Goal: Transaction & Acquisition: Purchase product/service

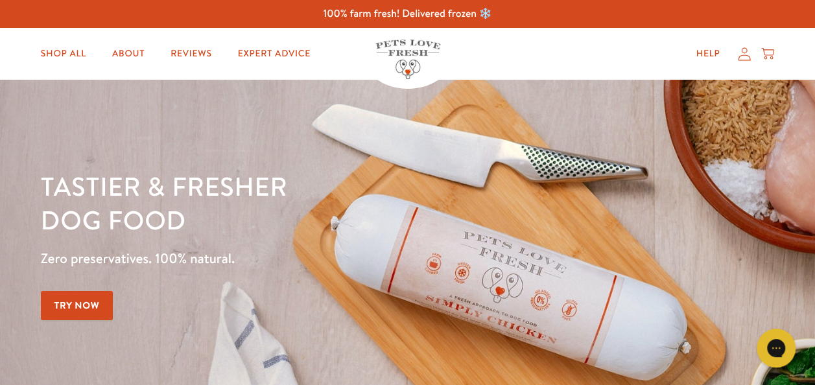
click at [739, 55] on icon at bounding box center [744, 54] width 13 height 14
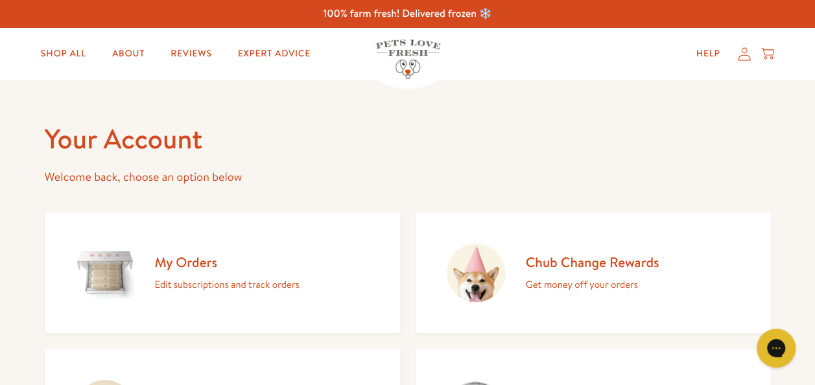
scroll to position [65, 0]
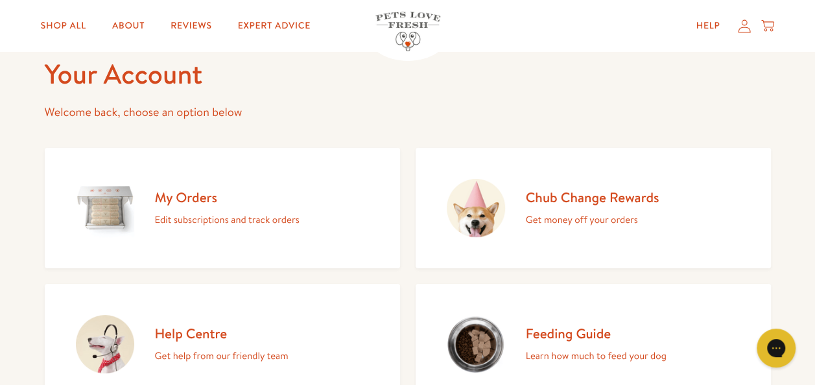
click at [577, 198] on h2 "Chub Change Rewards" at bounding box center [593, 198] width 134 height 18
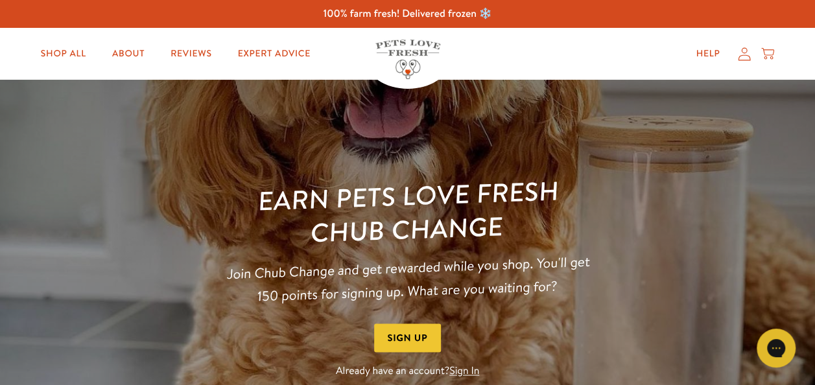
click at [472, 372] on link "Sign In" at bounding box center [464, 371] width 30 height 14
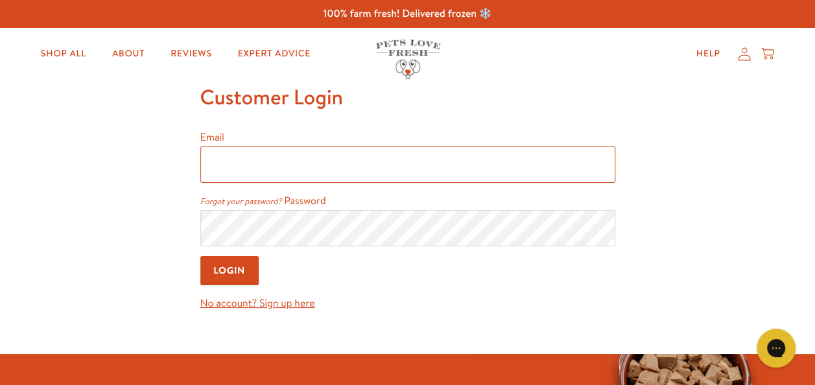
type input "[PERSON_NAME][EMAIL_ADDRESS][DOMAIN_NAME]"
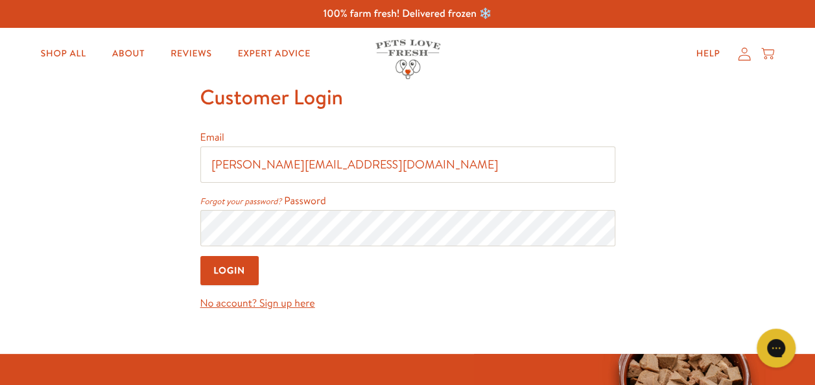
click at [245, 273] on input "Login" at bounding box center [229, 270] width 59 height 29
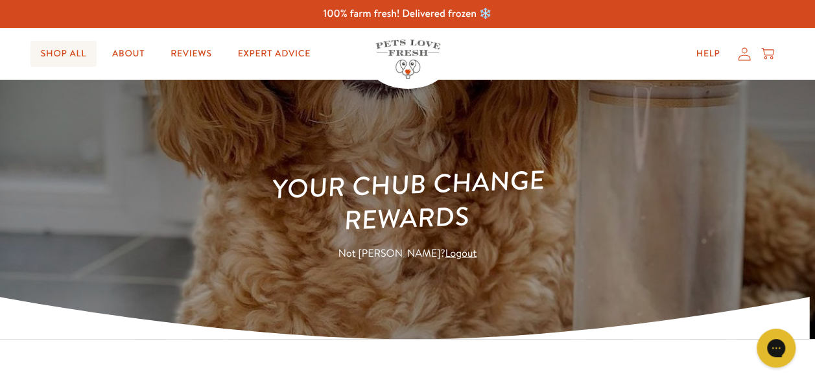
click at [69, 58] on link "Shop All" at bounding box center [63, 54] width 66 height 26
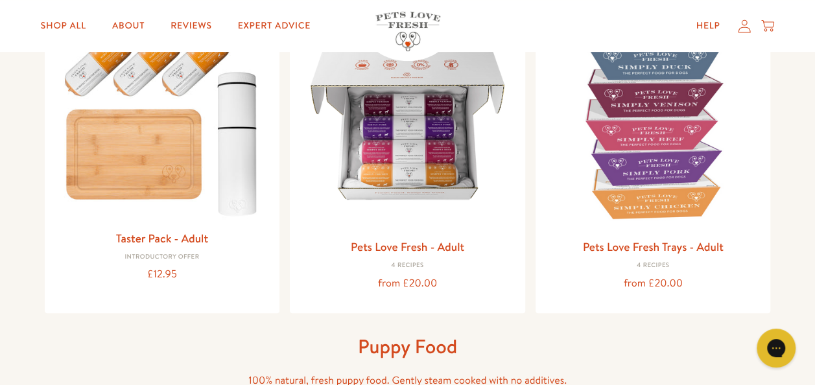
scroll to position [259, 0]
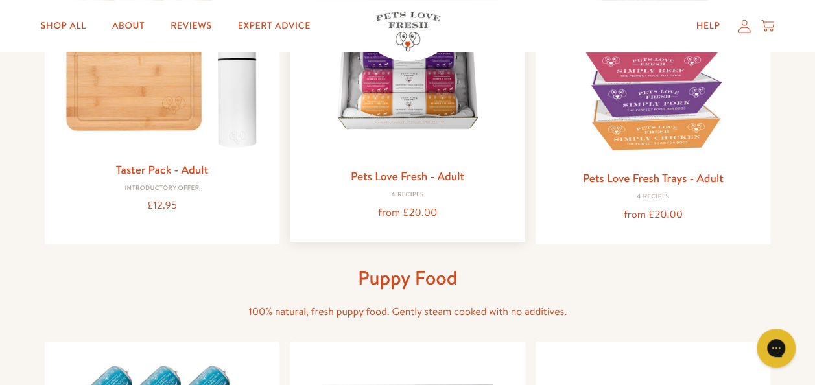
click at [414, 152] on img at bounding box center [407, 54] width 215 height 215
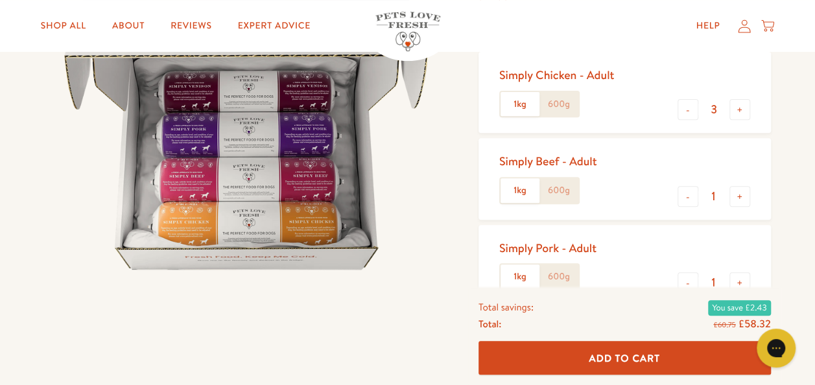
scroll to position [195, 0]
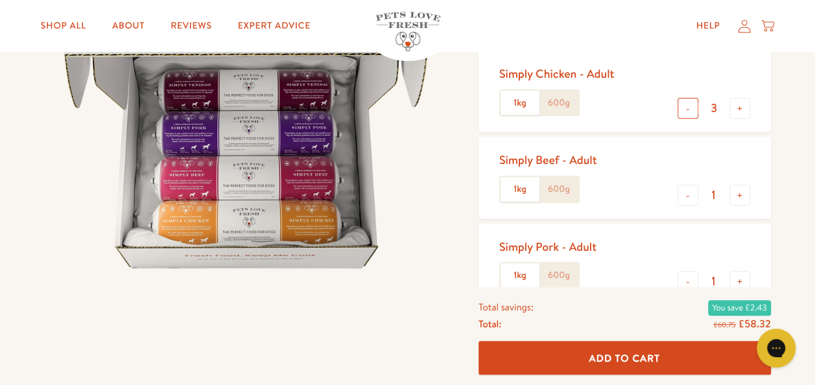
click at [684, 113] on button "-" at bounding box center [688, 108] width 21 height 21
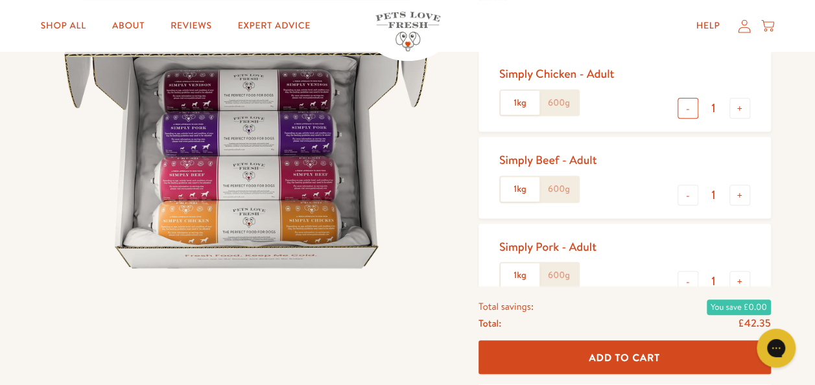
click at [684, 113] on button "-" at bounding box center [688, 108] width 21 height 21
type input "0"
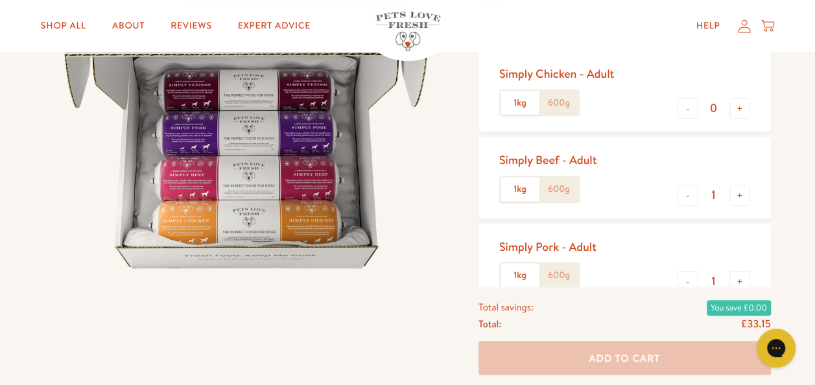
click at [553, 189] on label "600g" at bounding box center [559, 189] width 39 height 25
click at [0, 0] on input "600g" at bounding box center [0, 0] width 0 height 0
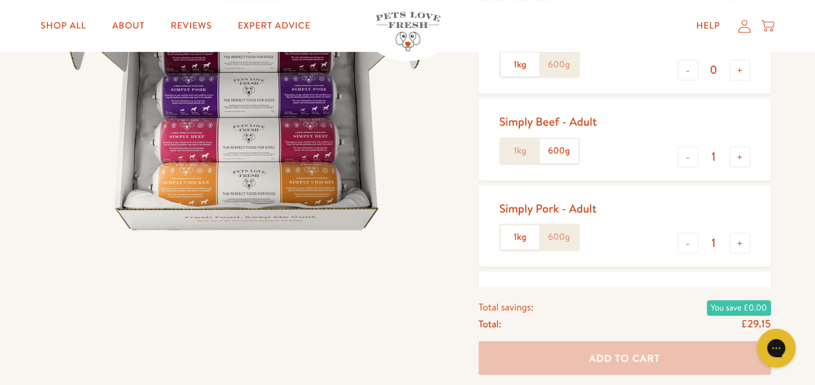
scroll to position [259, 0]
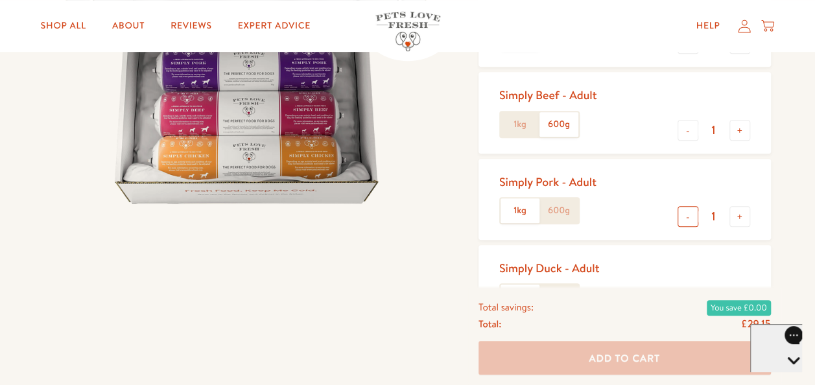
click at [678, 218] on button "-" at bounding box center [688, 216] width 21 height 21
type input "0"
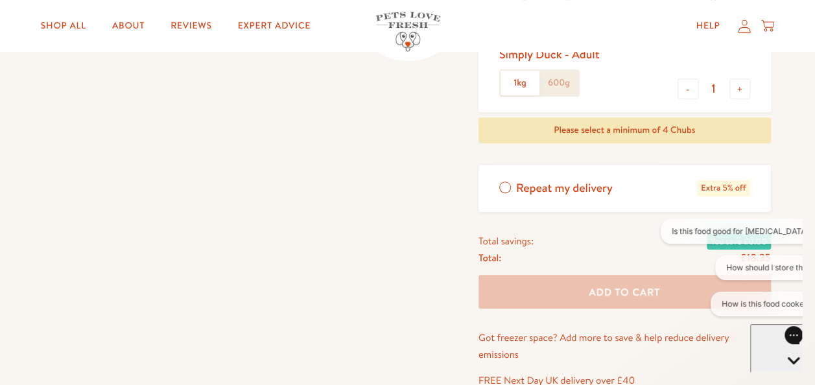
scroll to position [454, 0]
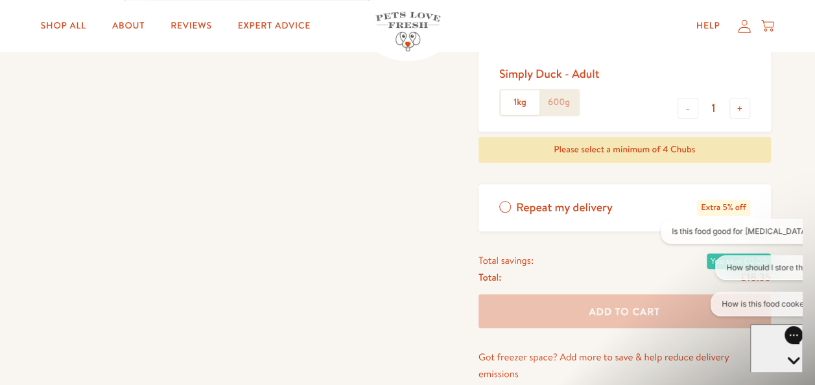
click at [573, 106] on label "600g" at bounding box center [559, 102] width 39 height 25
click at [0, 0] on input "600g" at bounding box center [0, 0] width 0 height 0
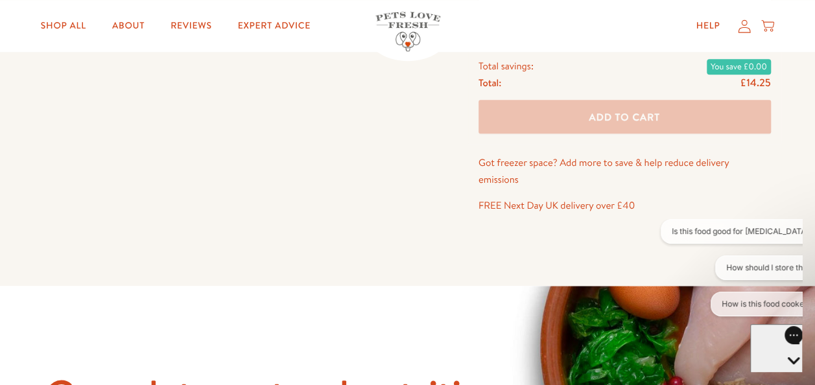
scroll to position [389, 0]
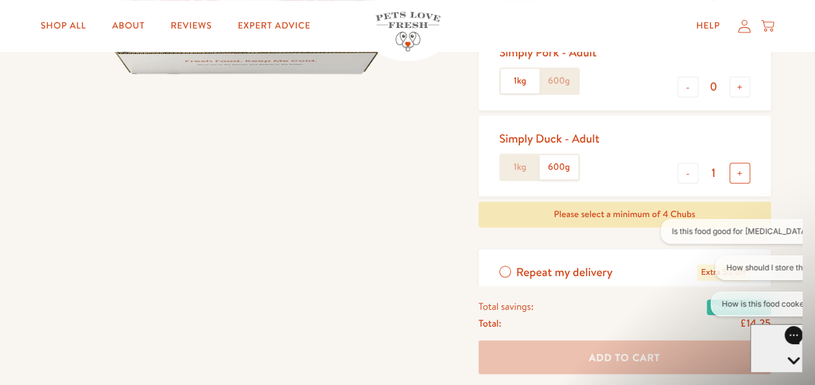
click at [739, 171] on button "+" at bounding box center [740, 173] width 21 height 21
type input "2"
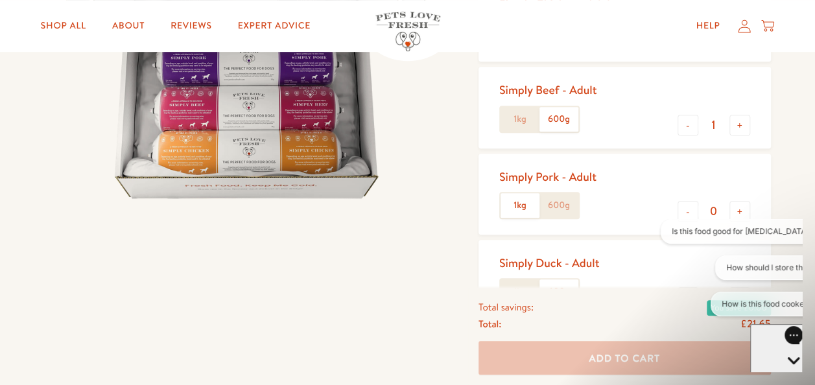
scroll to position [195, 0]
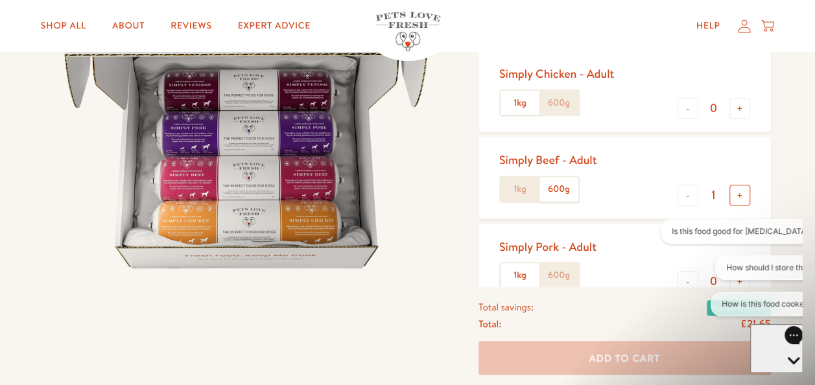
click at [739, 191] on button "+" at bounding box center [740, 195] width 21 height 21
type input "2"
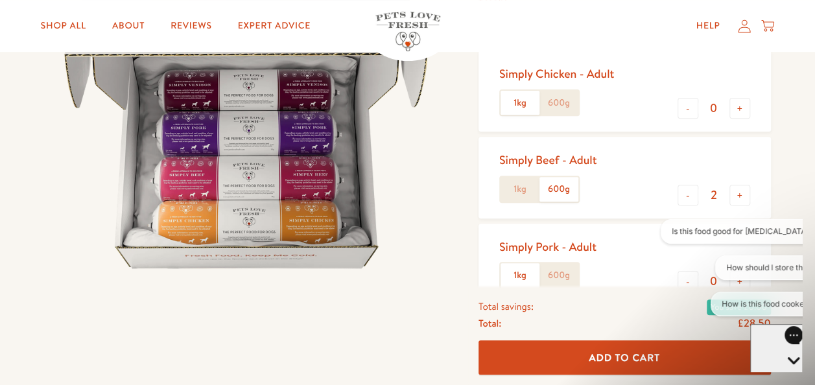
click at [787, 147] on div "Pets Love Fresh - Adult Gently cooked, complete dog food, delivered frozen fres…" at bounding box center [407, 297] width 815 height 824
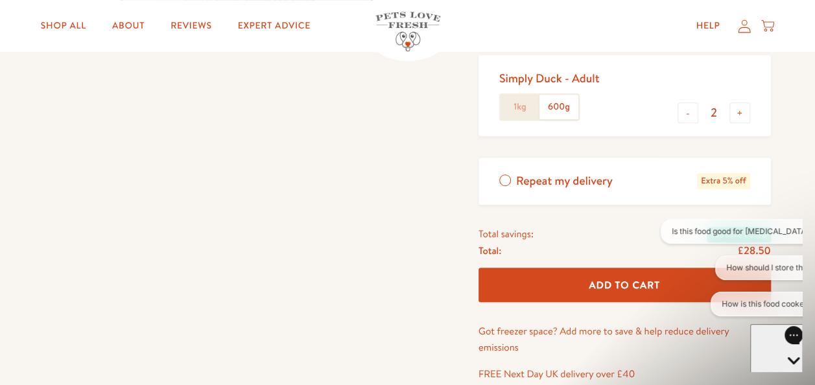
scroll to position [454, 0]
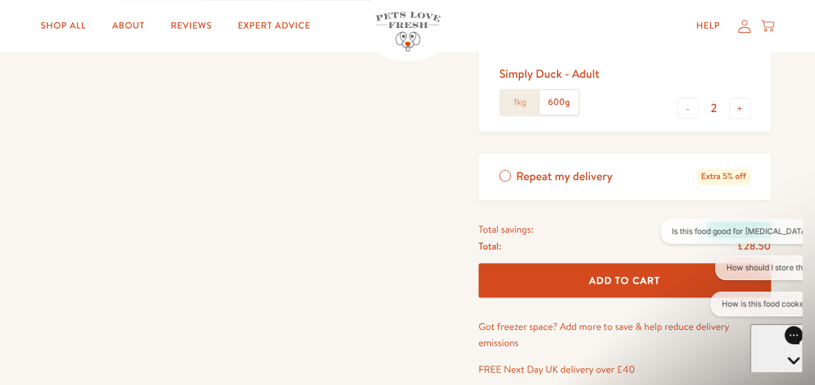
click at [613, 278] on span "Add To Cart" at bounding box center [624, 281] width 71 height 14
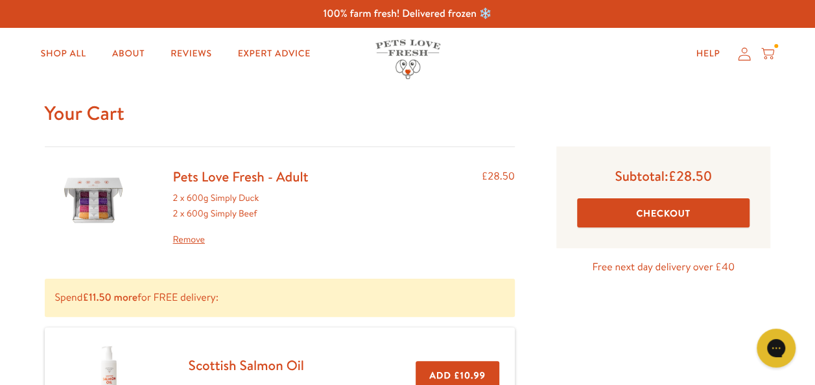
click at [632, 208] on button "Checkout" at bounding box center [663, 212] width 173 height 29
